Goal: Task Accomplishment & Management: Complete application form

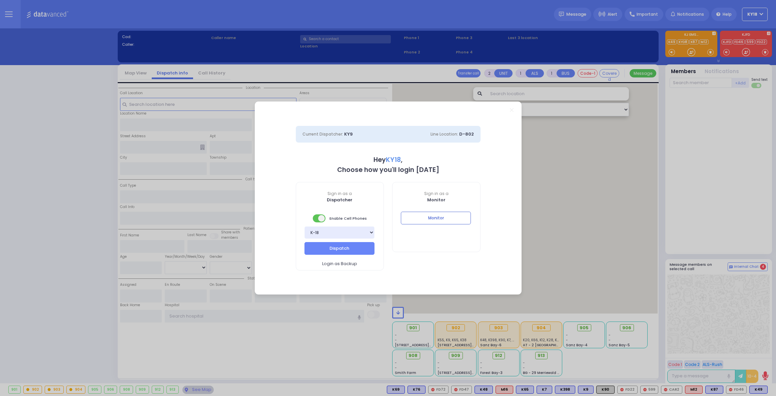
select select "4"
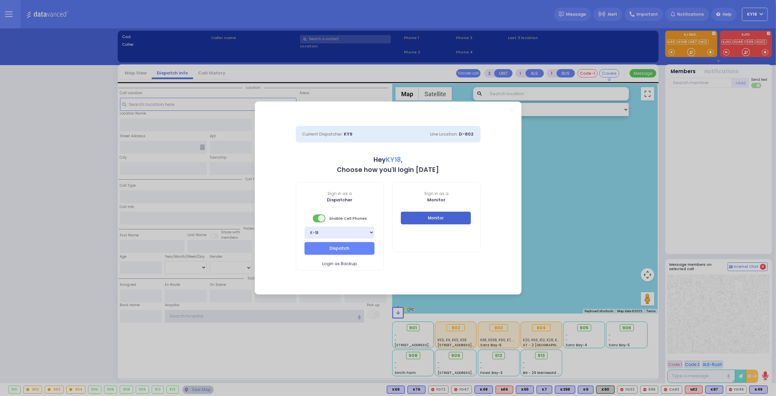
type input "ky18"
click at [424, 217] on button "Monitor" at bounding box center [436, 218] width 70 height 13
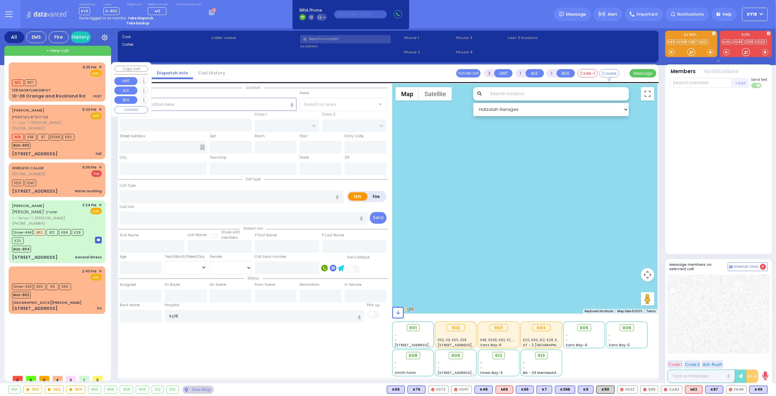
click at [92, 95] on div "10-28 Orange and Rockland Rd ca pt" at bounding box center [57, 96] width 90 height 7
select select
type input "ca pt"
radio input "true"
select select
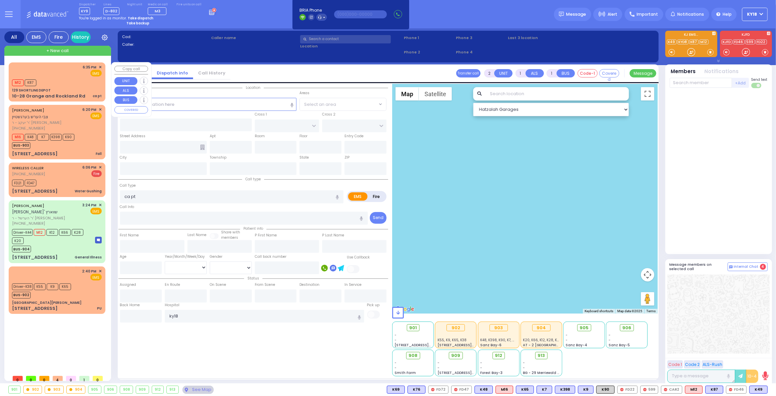
type input "18:35"
type input "18:37"
type input "New York Presbyterian Weill Cornell Medical Center"
select select "Hatzalah Garages"
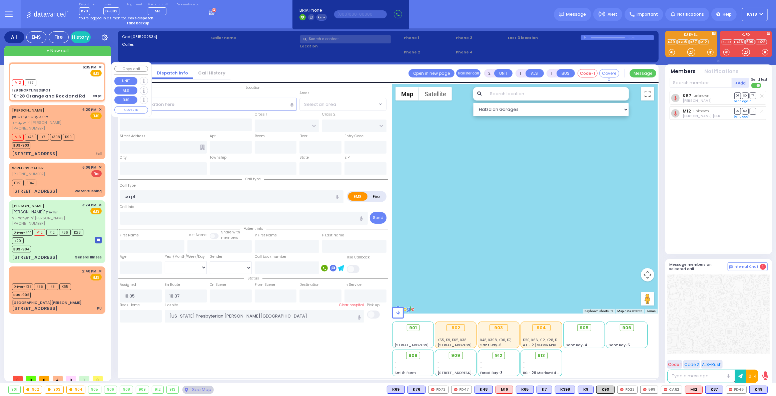
type input "129 SHORTLINE DEPOT"
type input "10-28 Orange and Rockland Rd"
type input "Monroe"
type input "[US_STATE]"
type input "10950"
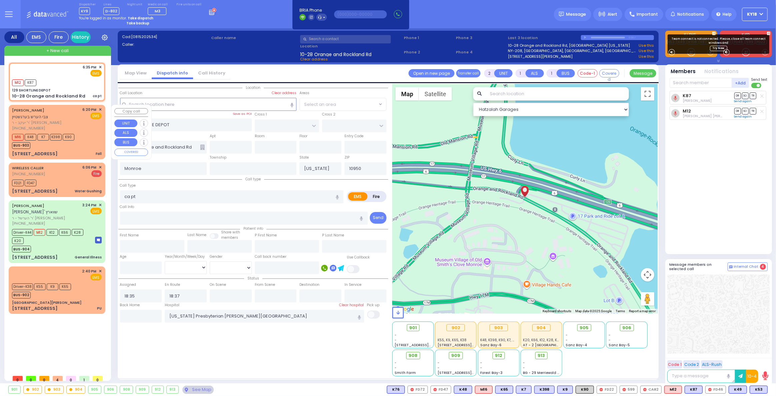
click at [84, 137] on div "M16 K48 K7 K398 K90 BUS-903" at bounding box center [57, 140] width 90 height 17
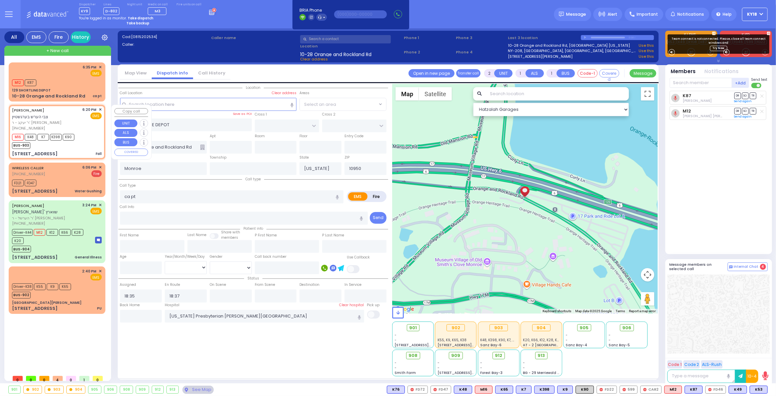
type input "1"
type input "0"
select select
type input "Fall"
radio input "true"
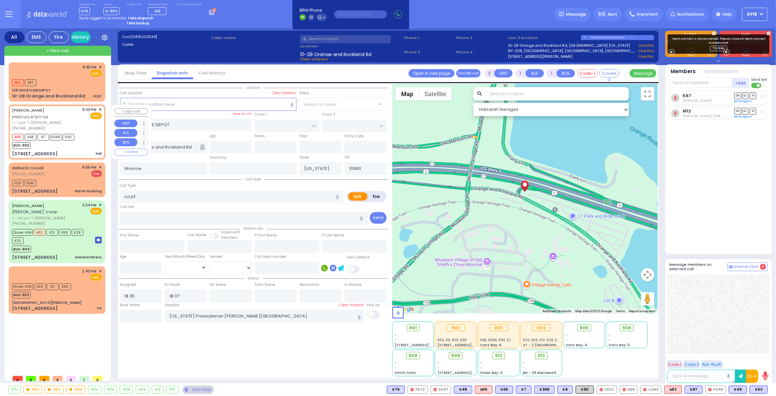
type input "ZVI HERSH"
type input "BERGSTEIN"
type input "12"
select select "Month"
select select "[DEMOGRAPHIC_DATA]"
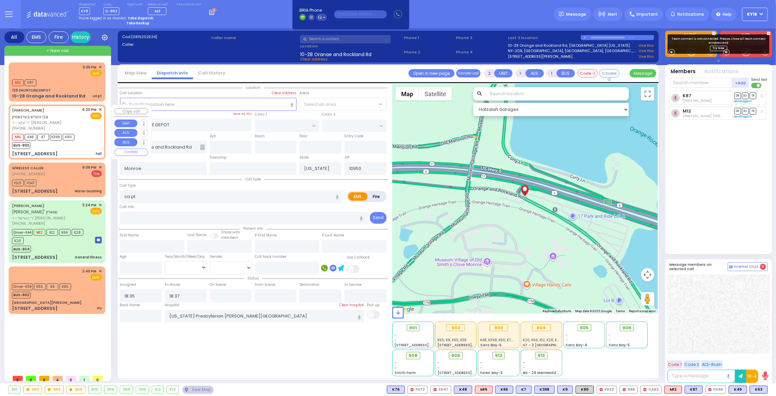
type input "18:20"
type input "18:21"
type input "Valley Hospital"
select select "Hatzalah Garages"
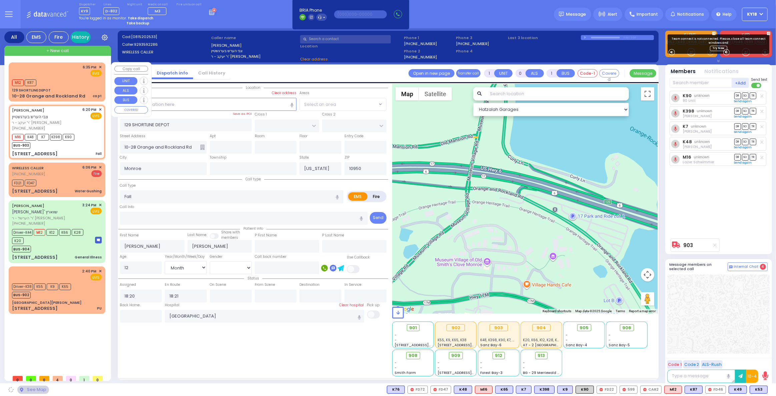
type input "PECOS COURT"
type input "DALLAS DR"
type input "[STREET_ADDRESS]"
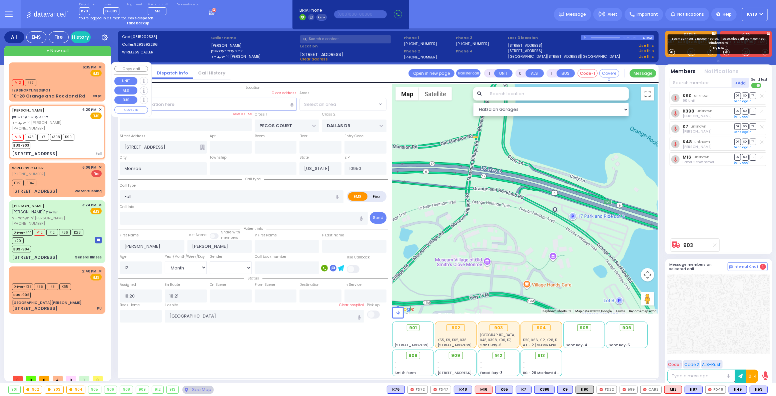
select select "BLOOMING GROVE"
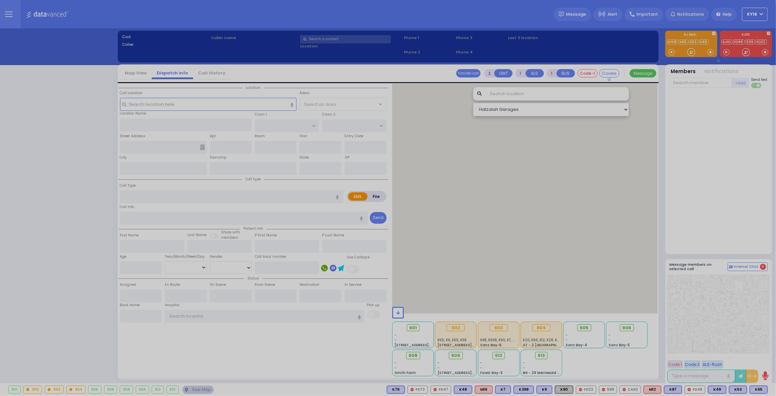
select select "4"
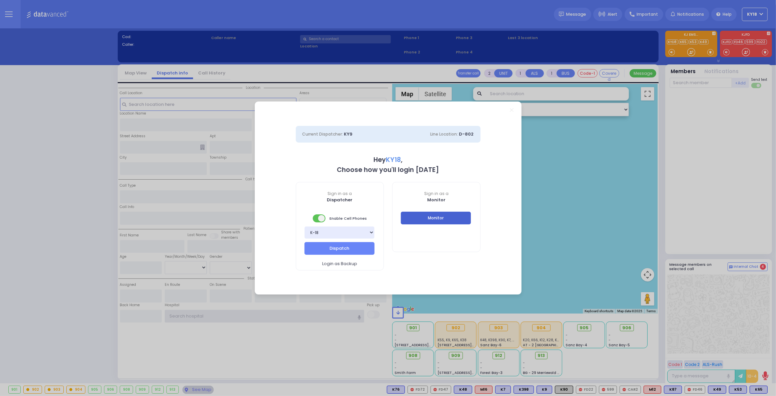
type input "ky18"
click at [439, 218] on button "Monitor" at bounding box center [436, 218] width 70 height 13
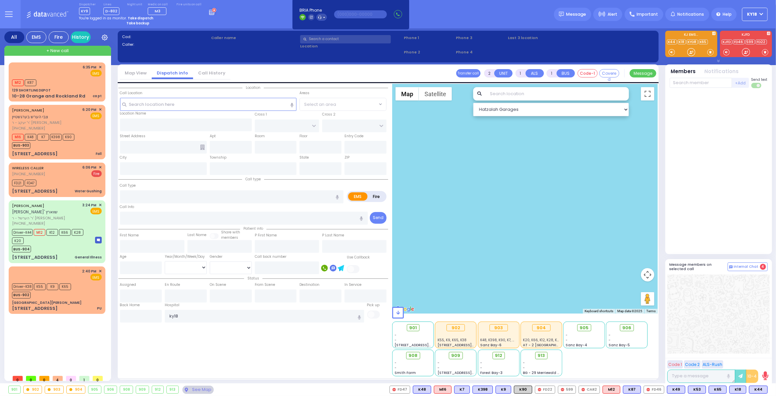
click at [717, 243] on div at bounding box center [719, 171] width 98 height 161
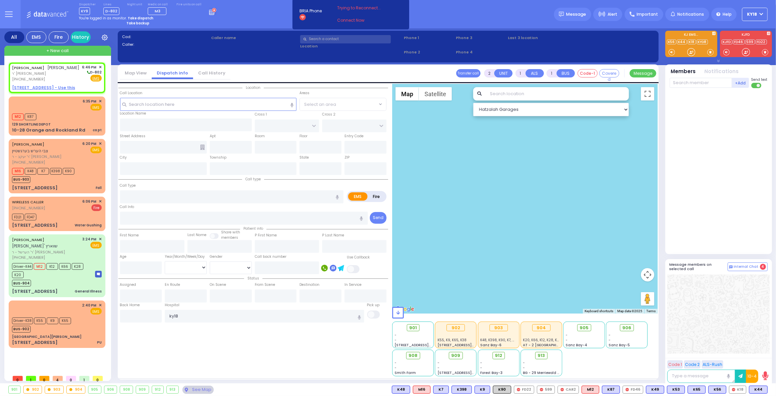
select select
radio input "true"
type input "[PERSON_NAME]"
type input "WEISSMANDEL"
select select
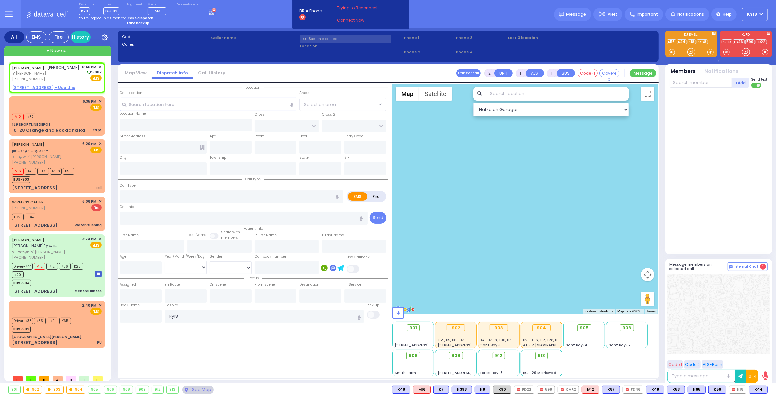
type input "18:46"
select select "Hatzalah Garages"
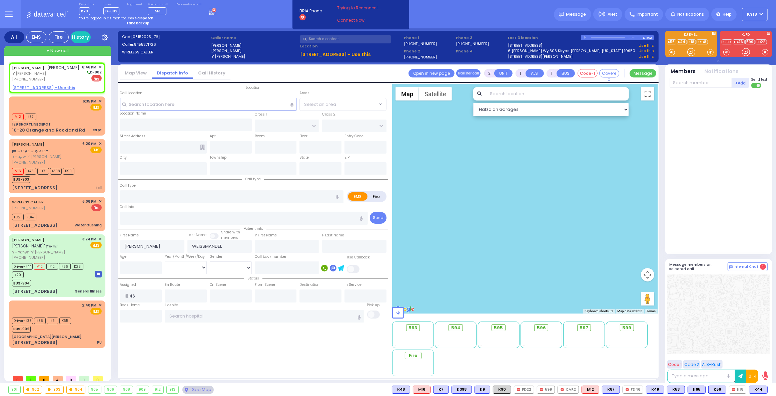
select select
radio input "false"
radio input "true"
select select
select select "Hatzalah Garages"
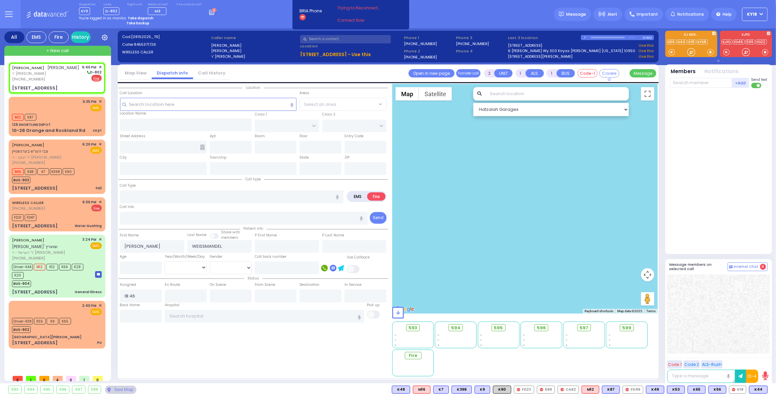
select select
radio input "true"
select select
select select "Hatzalah Garages"
type input "[STREET_ADDRESS]"
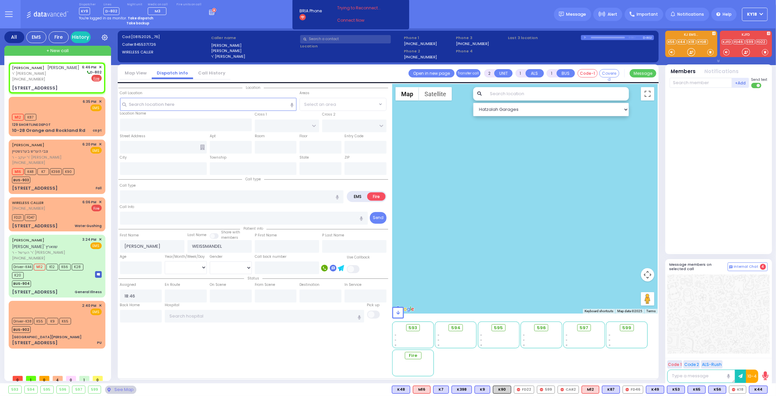
type input "303"
type input "Monroe"
type input "[US_STATE]"
type input "10950"
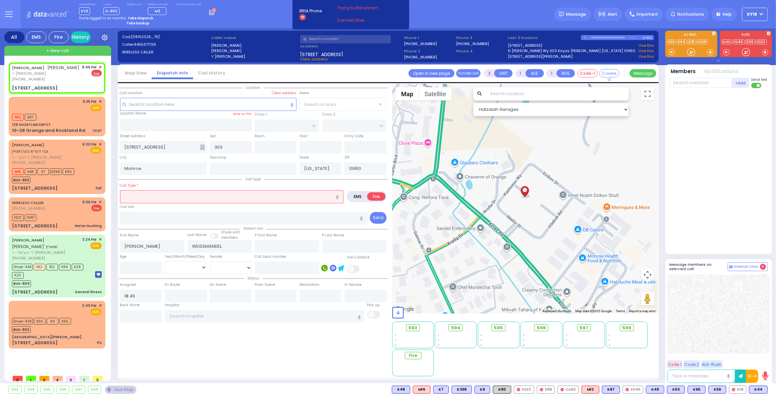
select select
radio input "true"
select select
select select "Hatzalah Garages"
select select
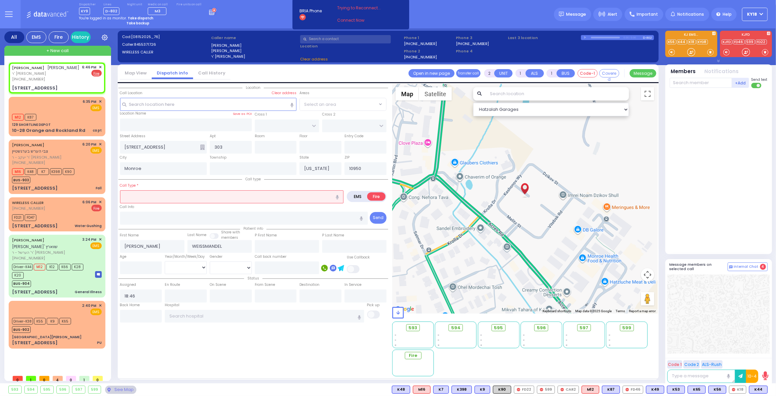
type input "gas"
radio input "true"
select select
select select "Hatzalah Garages"
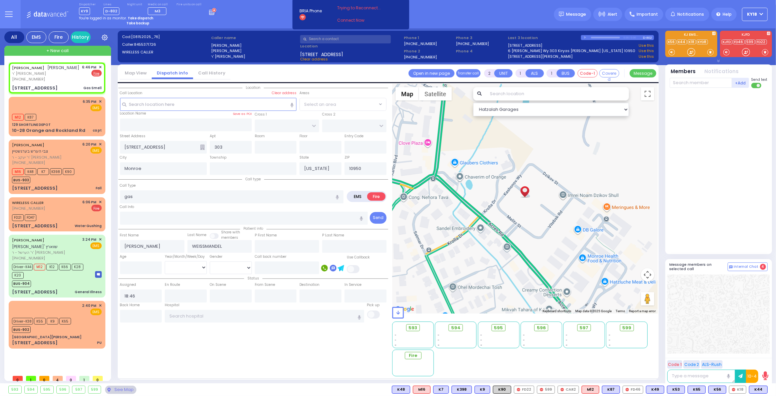
select select
type input "Gas Smell"
radio input "true"
select select
select select "Hatzalah Garages"
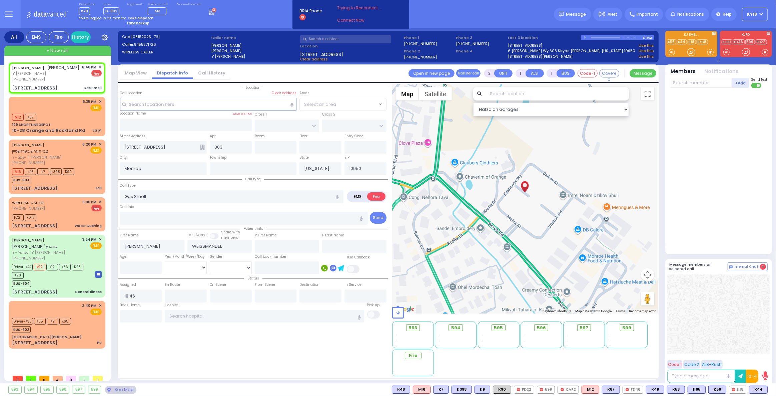
click at [720, 243] on div at bounding box center [719, 169] width 99 height 157
click at [767, 388] on button at bounding box center [765, 389] width 3 height 7
select select
radio input "true"
select select
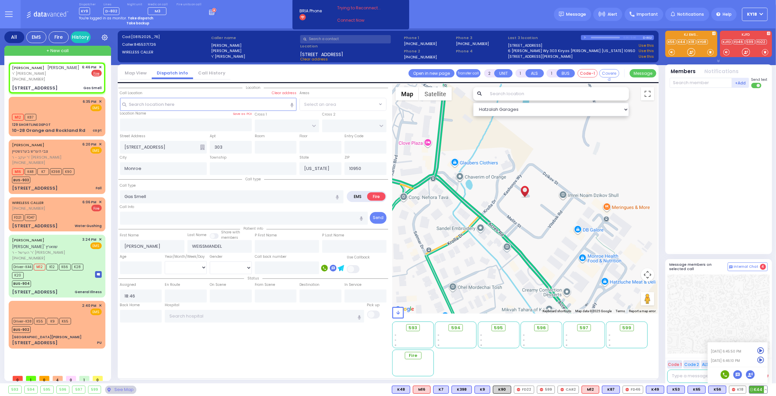
select select "Hatzalah Garages"
click at [762, 360] on icon at bounding box center [761, 359] width 7 height 7
click at [730, 217] on div at bounding box center [719, 169] width 99 height 157
click at [340, 22] on link "Connect Now" at bounding box center [363, 20] width 53 height 6
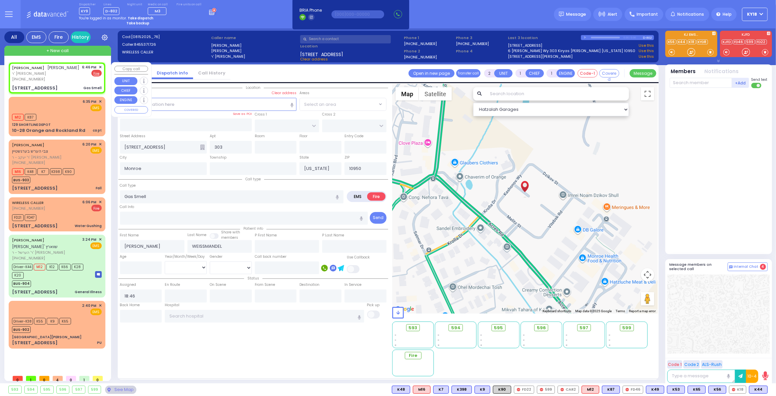
click at [80, 91] on div "[STREET_ADDRESS] Gas Smell" at bounding box center [57, 88] width 90 height 7
select select
radio input "true"
select select
select select "Hatzalah Garages"
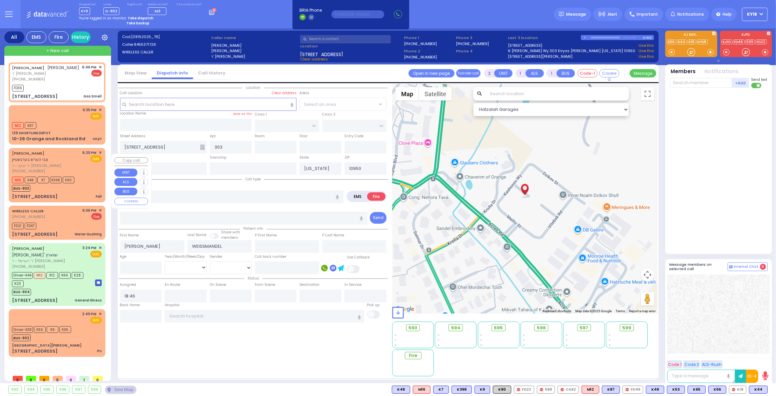
select select
radio input "true"
select select
type input "18:46"
select select "Hatzalah Garages"
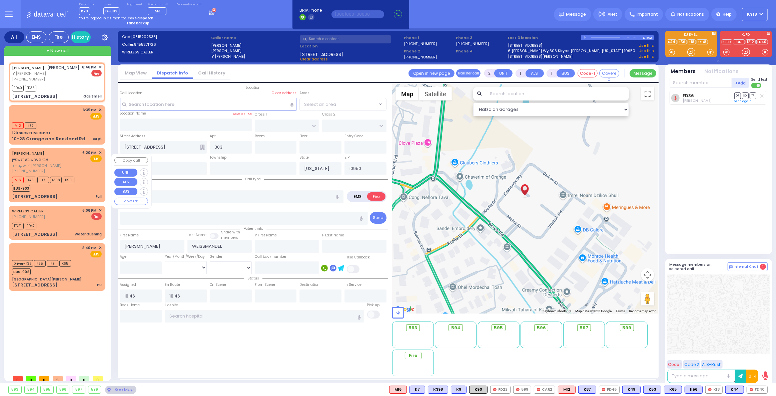
select select
radio input "true"
select select
select select "Hatzalah Garages"
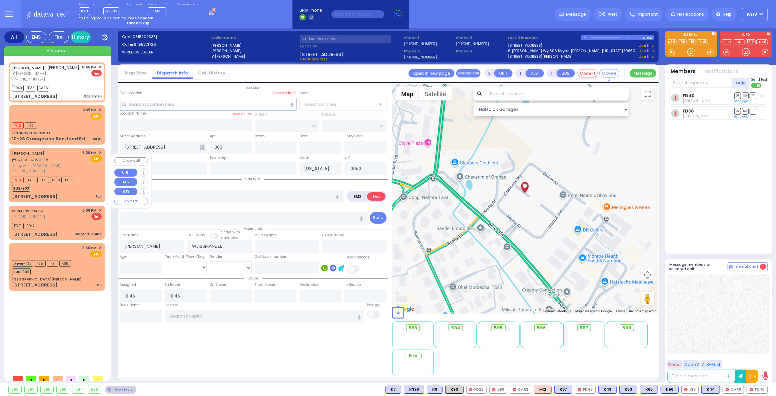
select select
radio input "true"
select select
select select "Hatzalah Garages"
